Goal: Information Seeking & Learning: Find specific fact

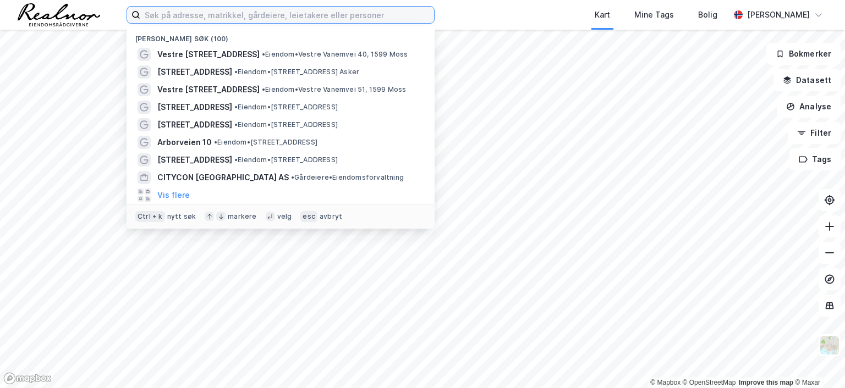
click at [174, 12] on input at bounding box center [287, 15] width 294 height 17
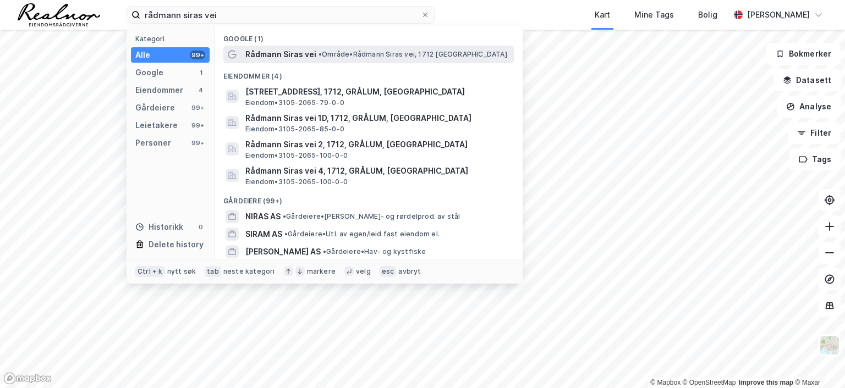
click at [320, 50] on span "•" at bounding box center [320, 54] width 3 height 8
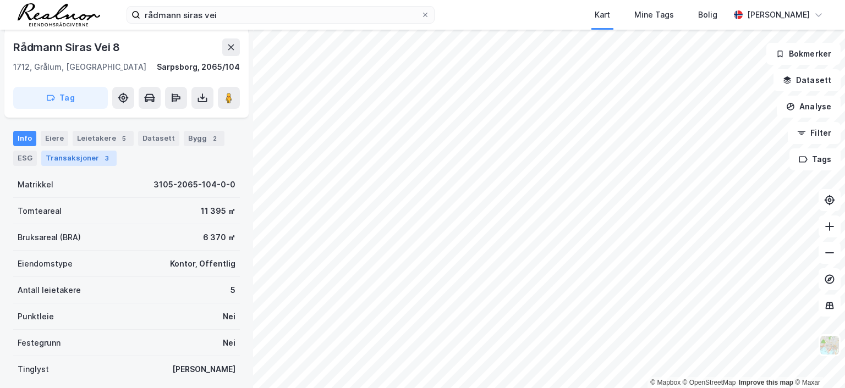
scroll to position [55, 0]
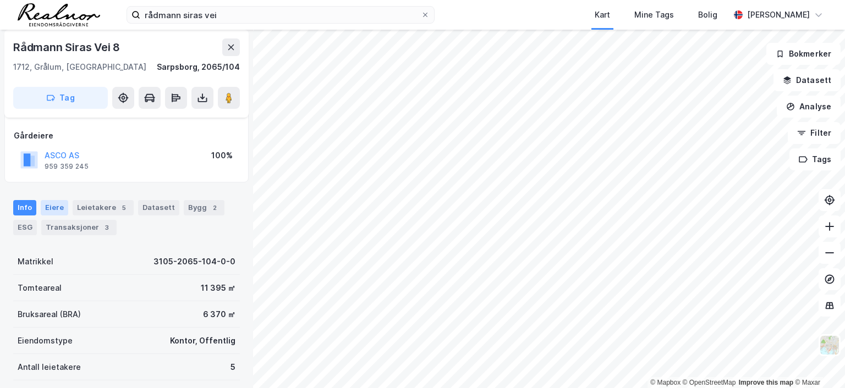
click at [48, 206] on div "Eiere" at bounding box center [55, 207] width 28 height 15
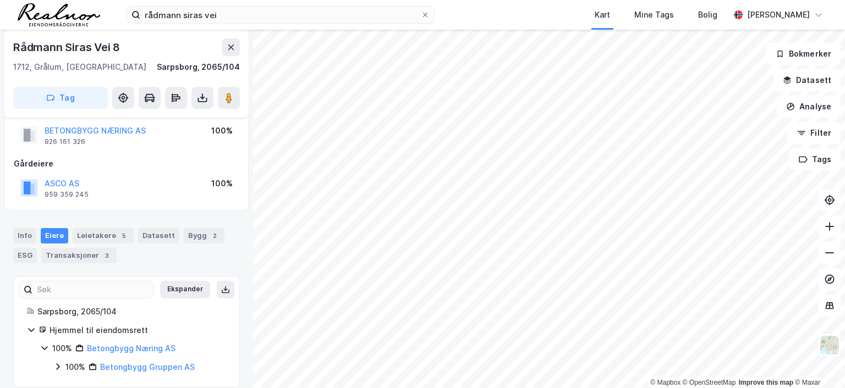
scroll to position [40, 0]
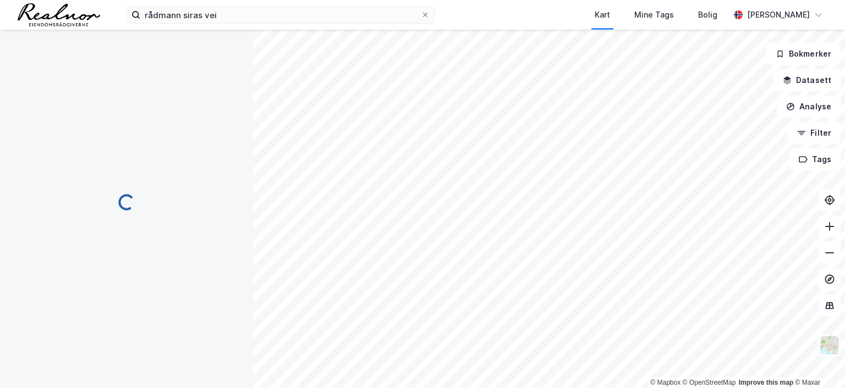
scroll to position [40, 0]
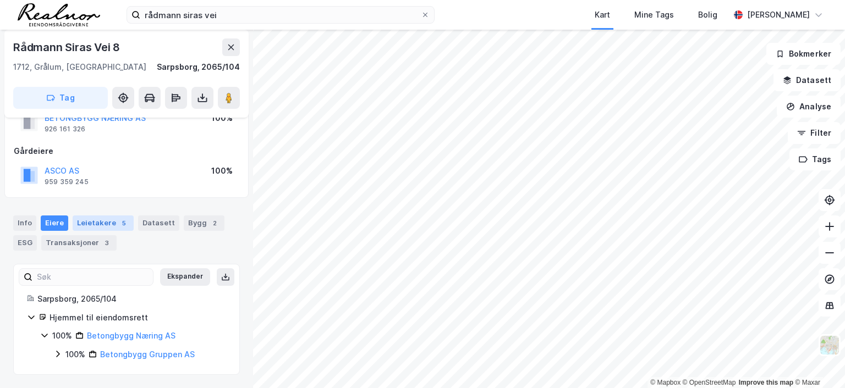
click at [102, 223] on div "Leietakere 5" at bounding box center [103, 223] width 61 height 15
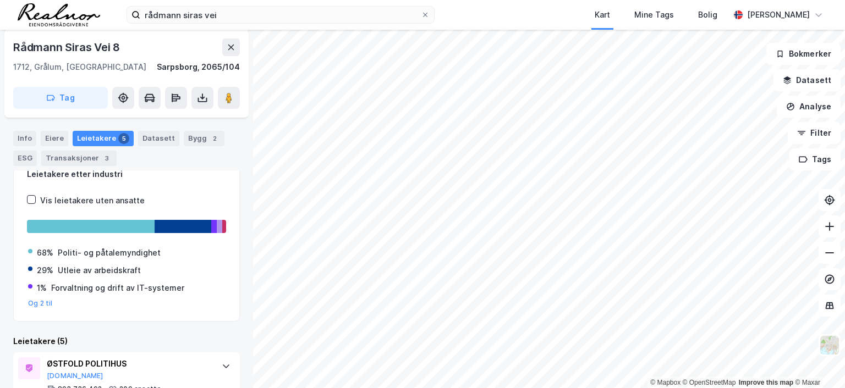
scroll to position [64, 0]
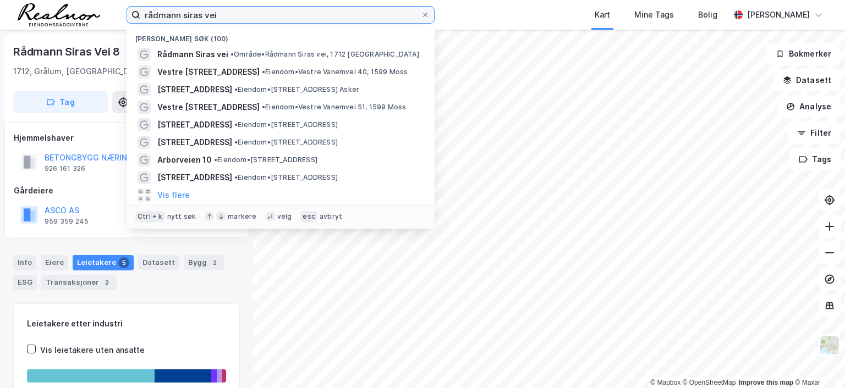
click at [256, 10] on input "rådmann siras vei" at bounding box center [280, 15] width 281 height 17
drag, startPoint x: 250, startPoint y: 10, endPoint x: 99, endPoint y: 10, distance: 150.8
click at [99, 10] on div "rådmann siras vei Nylige søk (100) Rådmann Siras vei • Område • Rådmann Siras v…" at bounding box center [422, 15] width 845 height 30
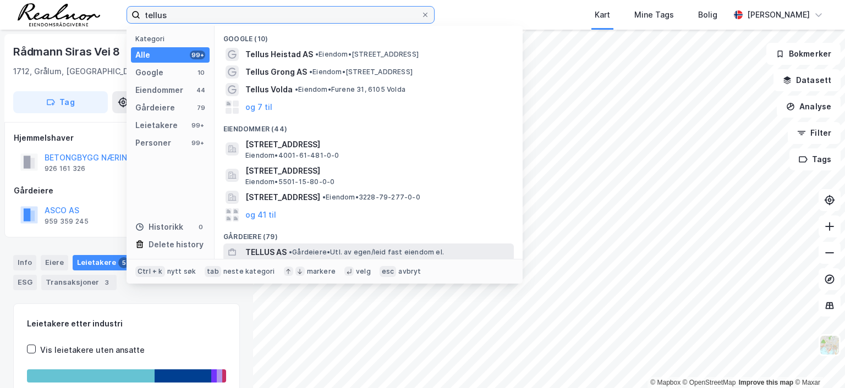
type input "tellus"
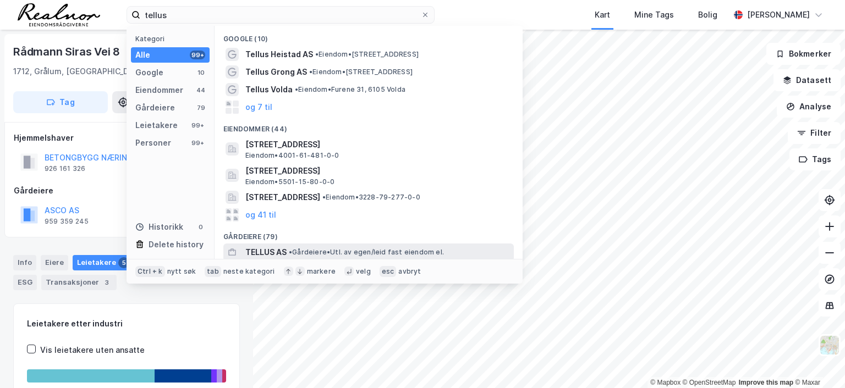
click at [341, 251] on span "• Gårdeiere • Utl. av egen/leid fast eiendom el." at bounding box center [366, 252] width 155 height 9
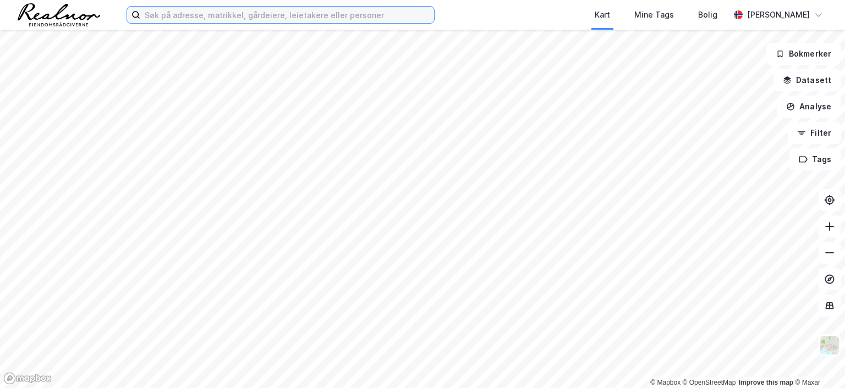
click at [270, 17] on input at bounding box center [287, 15] width 294 height 17
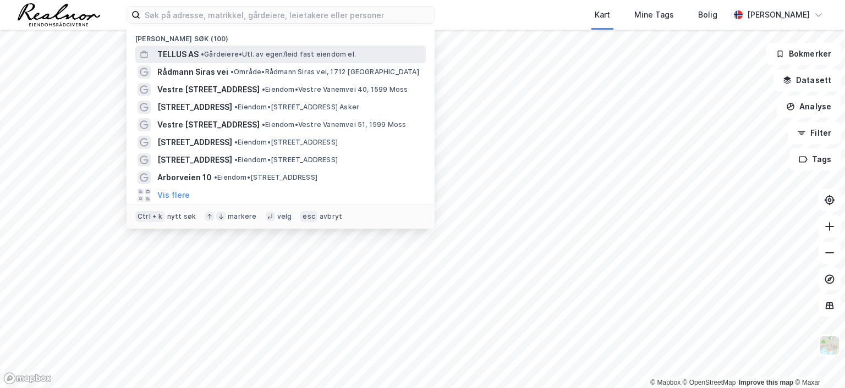
click at [243, 56] on span "• Gårdeiere • Utl. av egen/leid fast eiendom el." at bounding box center [278, 54] width 155 height 9
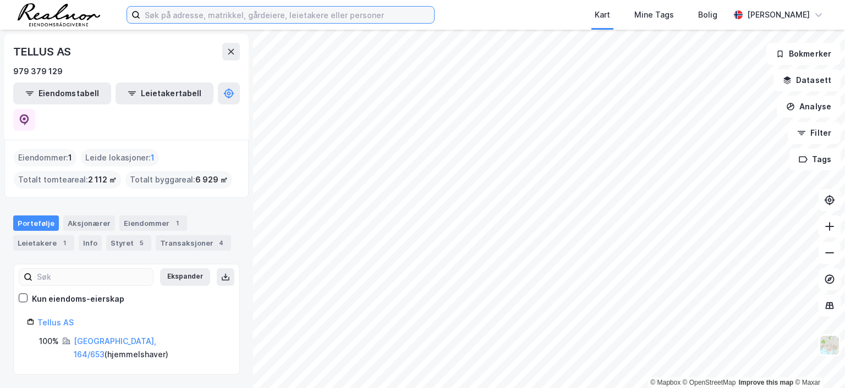
click at [249, 18] on input at bounding box center [287, 15] width 294 height 17
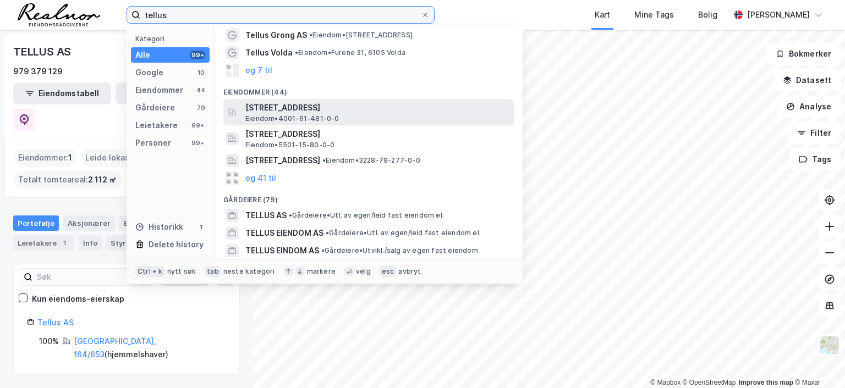
scroll to position [55, 0]
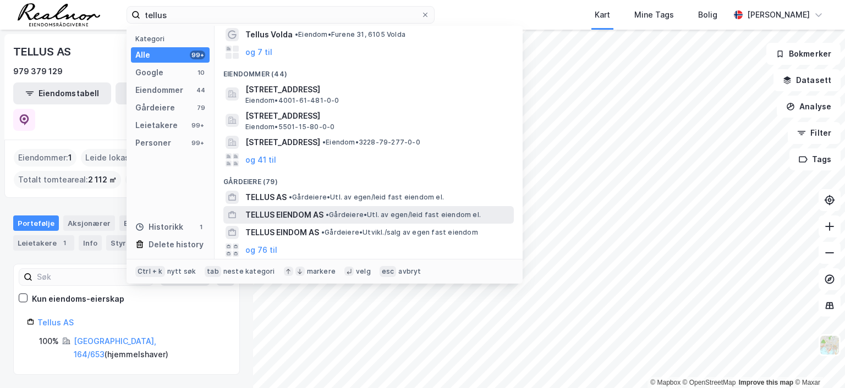
click at [335, 210] on div "TELLUS EIENDOM AS • Gårdeiere • Utl. av egen/leid fast eiendom el." at bounding box center [378, 215] width 266 height 13
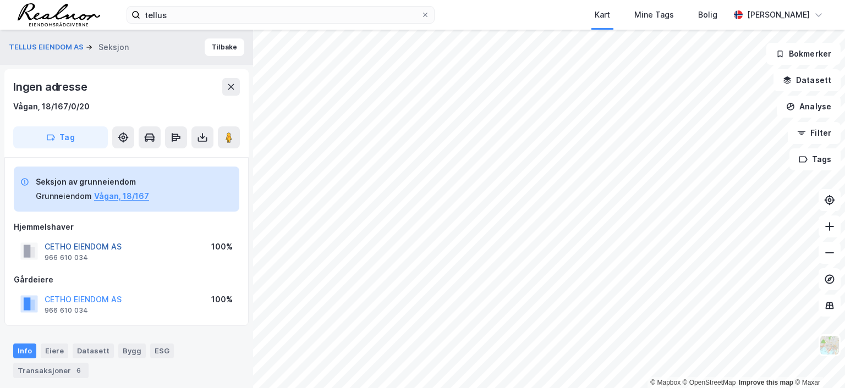
click at [0, 0] on button "CETHO EIENDOM AS" at bounding box center [0, 0] width 0 height 0
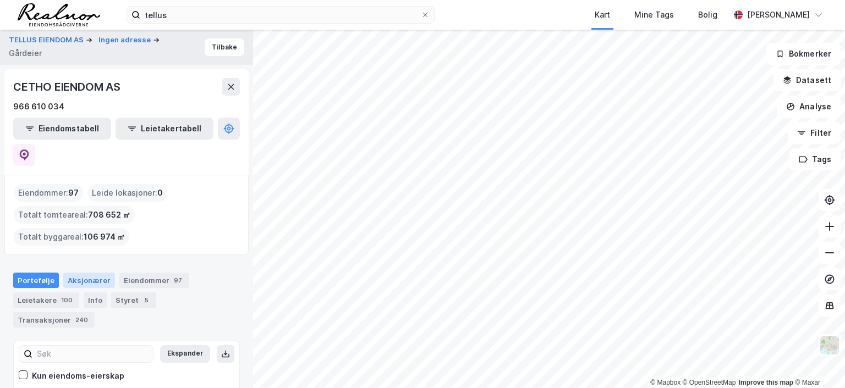
click at [94, 273] on div "Aksjonærer" at bounding box center [89, 280] width 52 height 15
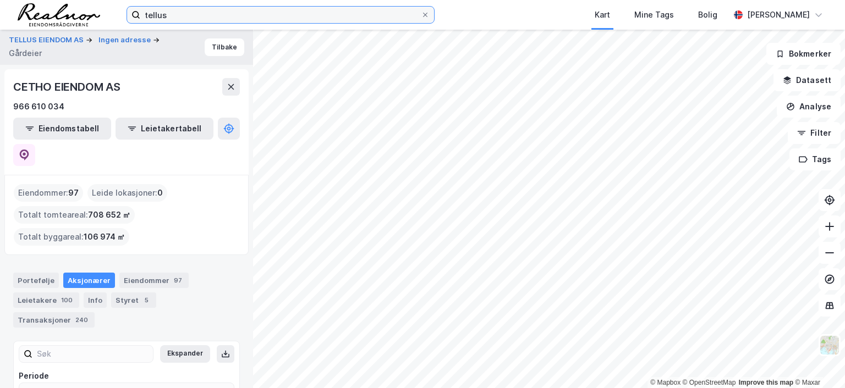
click at [176, 16] on input "tellus" at bounding box center [280, 15] width 281 height 17
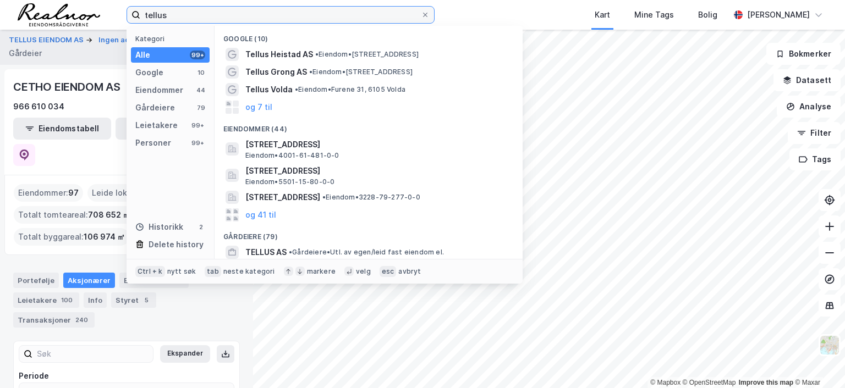
drag, startPoint x: 176, startPoint y: 16, endPoint x: 59, endPoint y: 10, distance: 116.8
click at [59, 10] on div "tellus Kategori Alle 99+ Google 10 Eiendommer 44 Gårdeiere 79 Leietakere 99+ Pe…" at bounding box center [422, 15] width 845 height 30
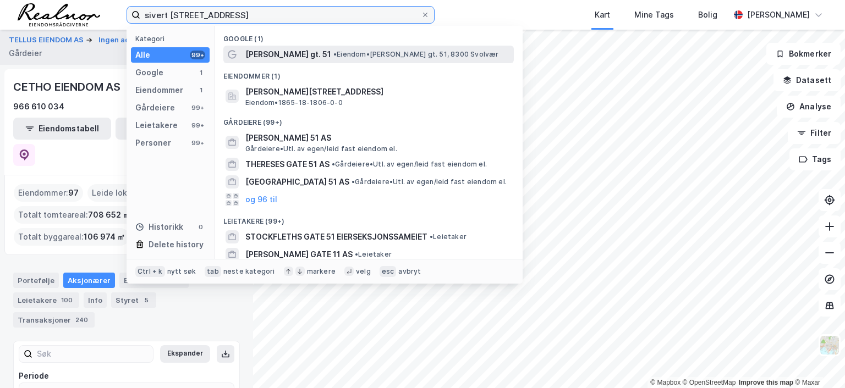
type input "sivert [STREET_ADDRESS]"
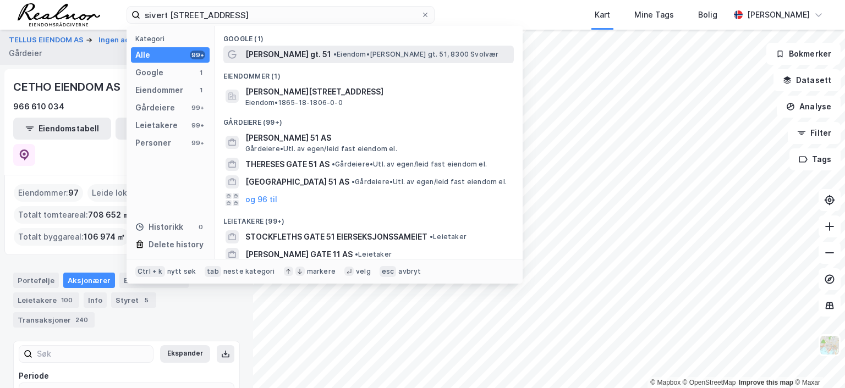
click at [302, 48] on span "[PERSON_NAME] gt. 51" at bounding box center [288, 54] width 86 height 13
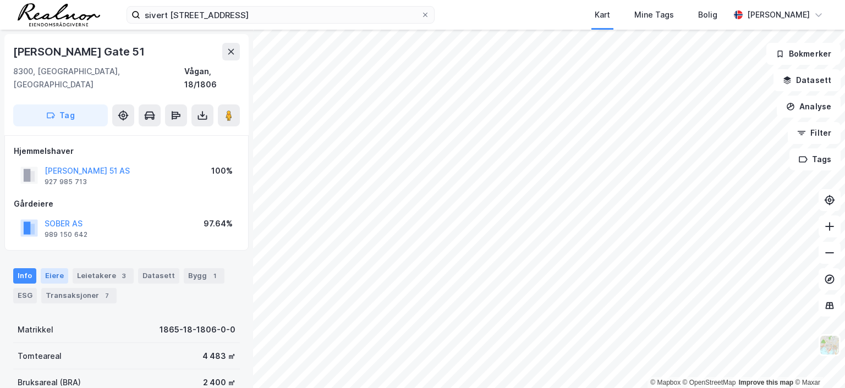
click at [51, 269] on div "Eiere" at bounding box center [55, 276] width 28 height 15
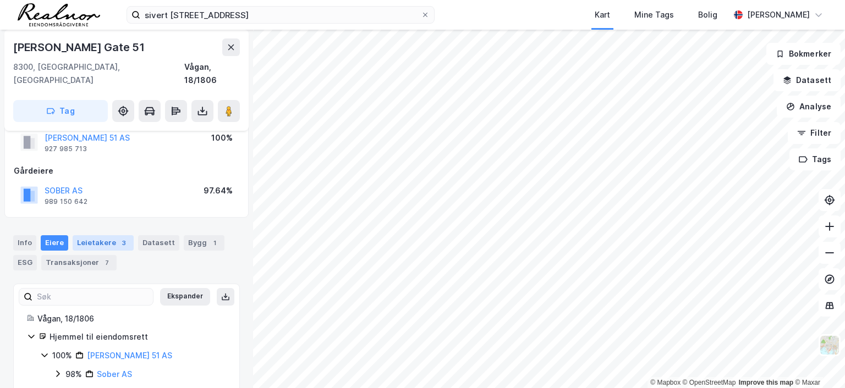
scroll to position [58, 0]
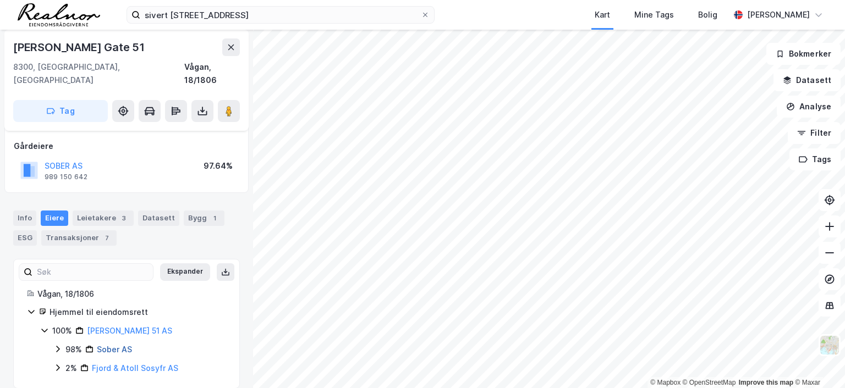
click at [119, 345] on link "Sober AS" at bounding box center [114, 349] width 35 height 9
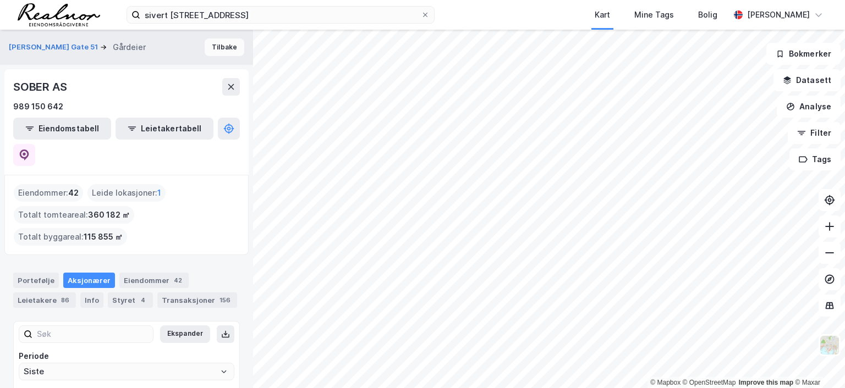
click at [213, 45] on button "Tilbake" at bounding box center [225, 48] width 40 height 18
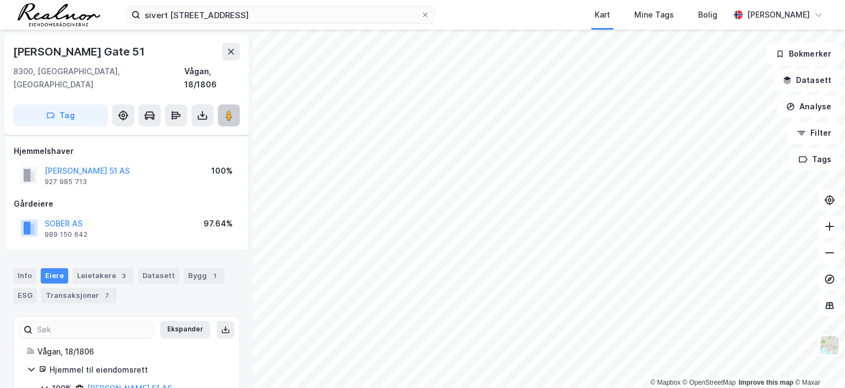
scroll to position [58, 0]
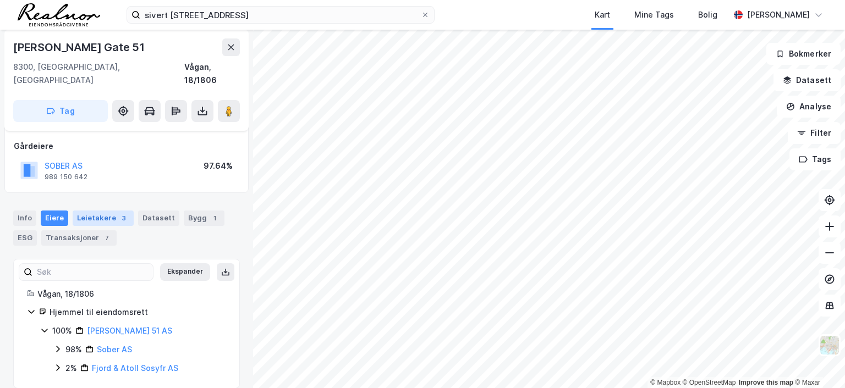
click at [106, 211] on div "Leietakere 3" at bounding box center [103, 218] width 61 height 15
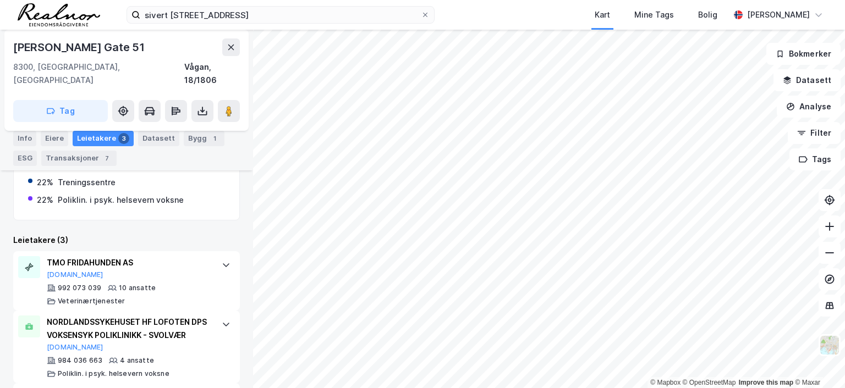
scroll to position [317, 0]
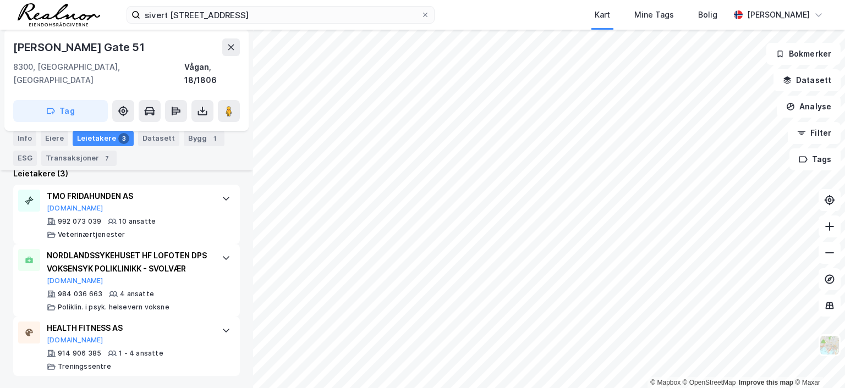
click at [496, 153] on div "© Mapbox © OpenStreetMap Improve this map © Maxar [STREET_ADDRESS] Tag Hjemmels…" at bounding box center [422, 209] width 845 height 359
click at [430, 161] on div "© Mapbox © OpenStreetMap Improve this map © Maxar [STREET_ADDRESS] Tag Hjemmels…" at bounding box center [422, 209] width 845 height 359
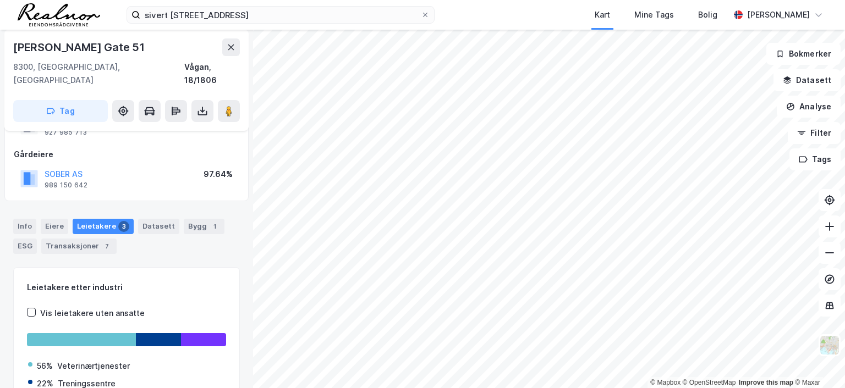
scroll to position [0, 0]
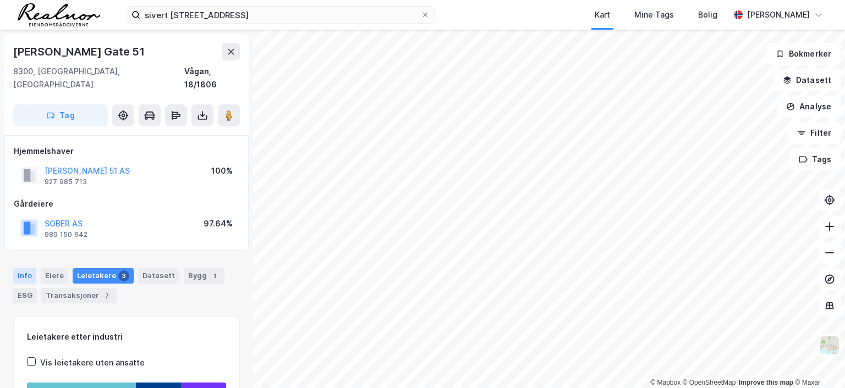
click at [21, 269] on div "Info" at bounding box center [24, 276] width 23 height 15
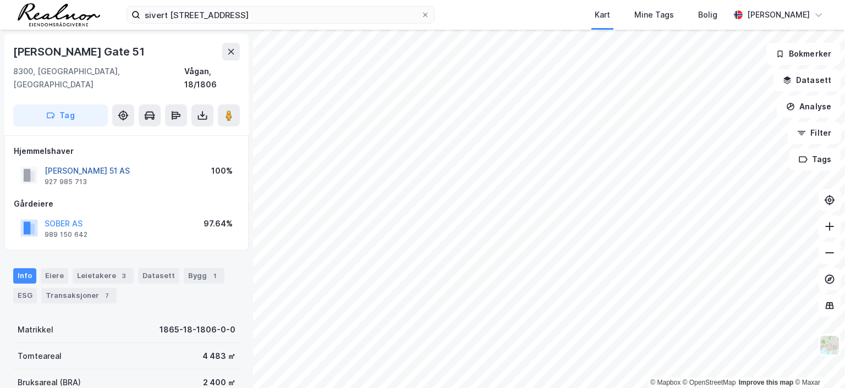
click at [0, 0] on button "[PERSON_NAME] 51 AS" at bounding box center [0, 0] width 0 height 0
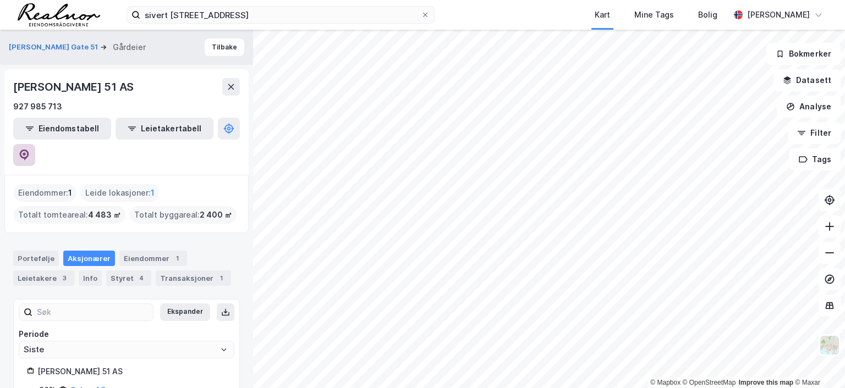
click at [30, 150] on icon at bounding box center [24, 155] width 11 height 11
